Goal: Task Accomplishment & Management: Use online tool/utility

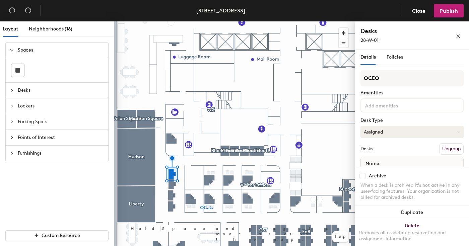
click at [432, 133] on button "Assigned" at bounding box center [411, 132] width 103 height 12
click at [380, 172] on div "Hoteled" at bounding box center [394, 173] width 67 height 10
click at [450, 12] on span "Publish" at bounding box center [448, 11] width 18 height 6
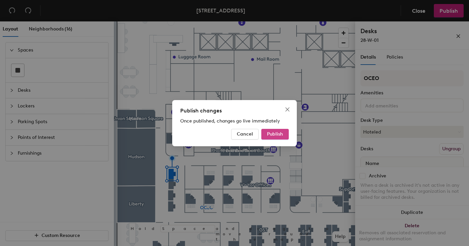
click at [277, 135] on span "Publish" at bounding box center [275, 134] width 16 height 6
